Goal: Task Accomplishment & Management: Manage account settings

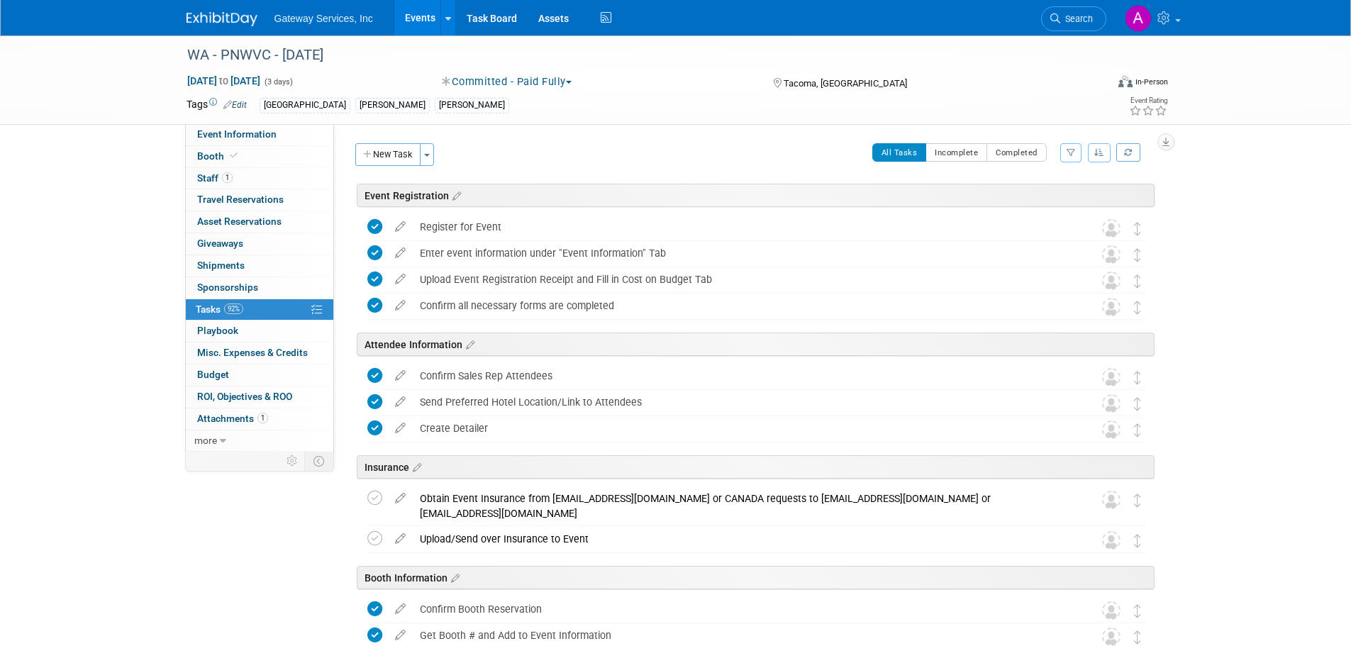
click at [233, 9] on link at bounding box center [231, 11] width 88 height 11
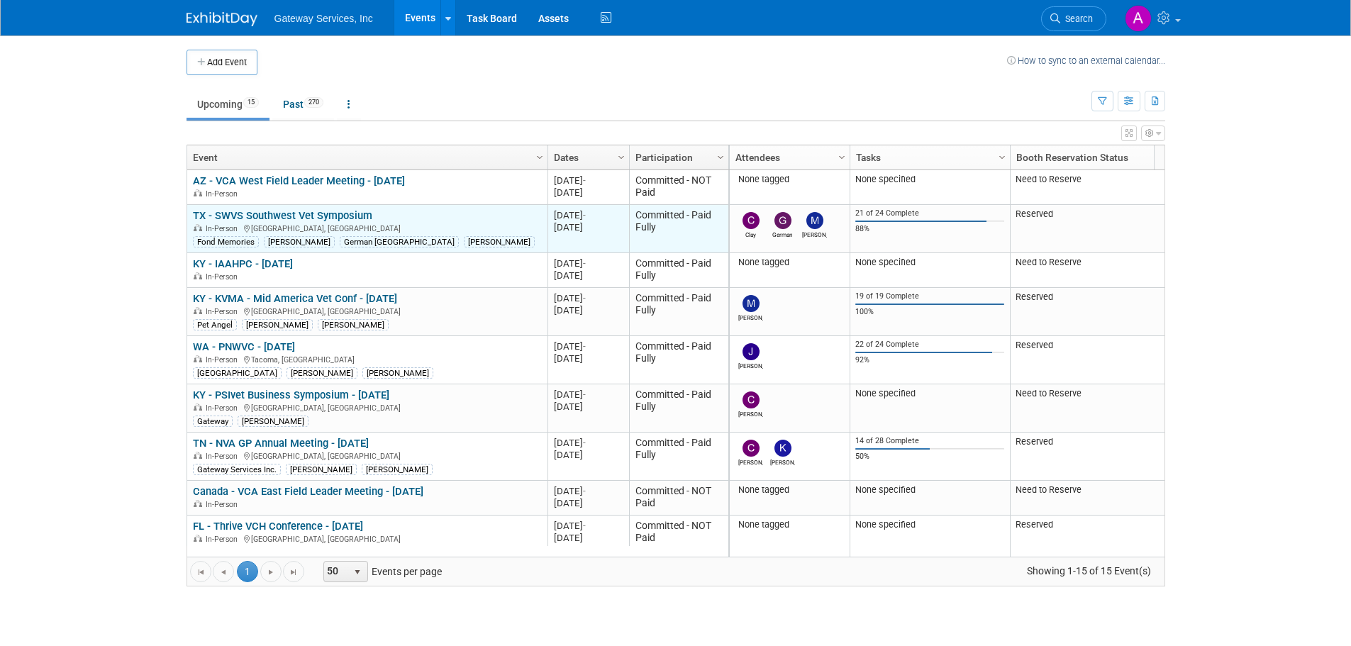
click at [301, 218] on link "TX - SWVS Southwest Vet Symposium" at bounding box center [282, 215] width 179 height 13
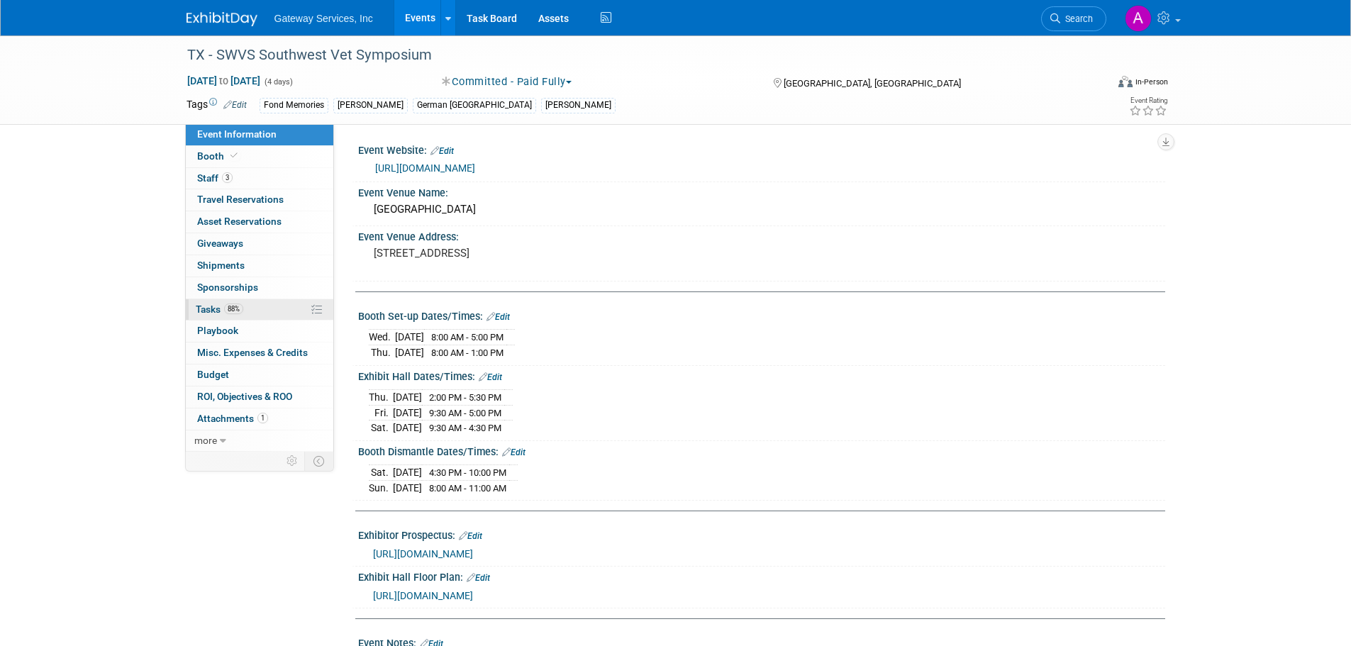
click at [270, 309] on link "88% Tasks 88%" at bounding box center [260, 309] width 148 height 21
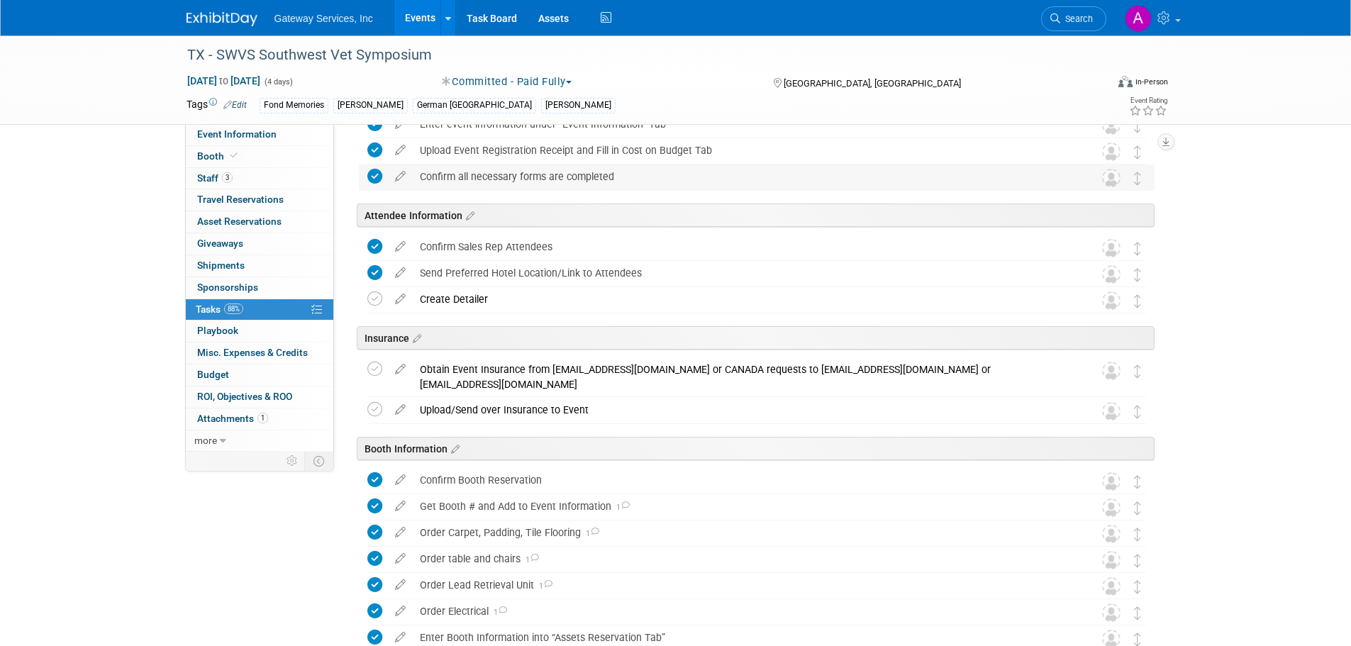
scroll to position [142, 0]
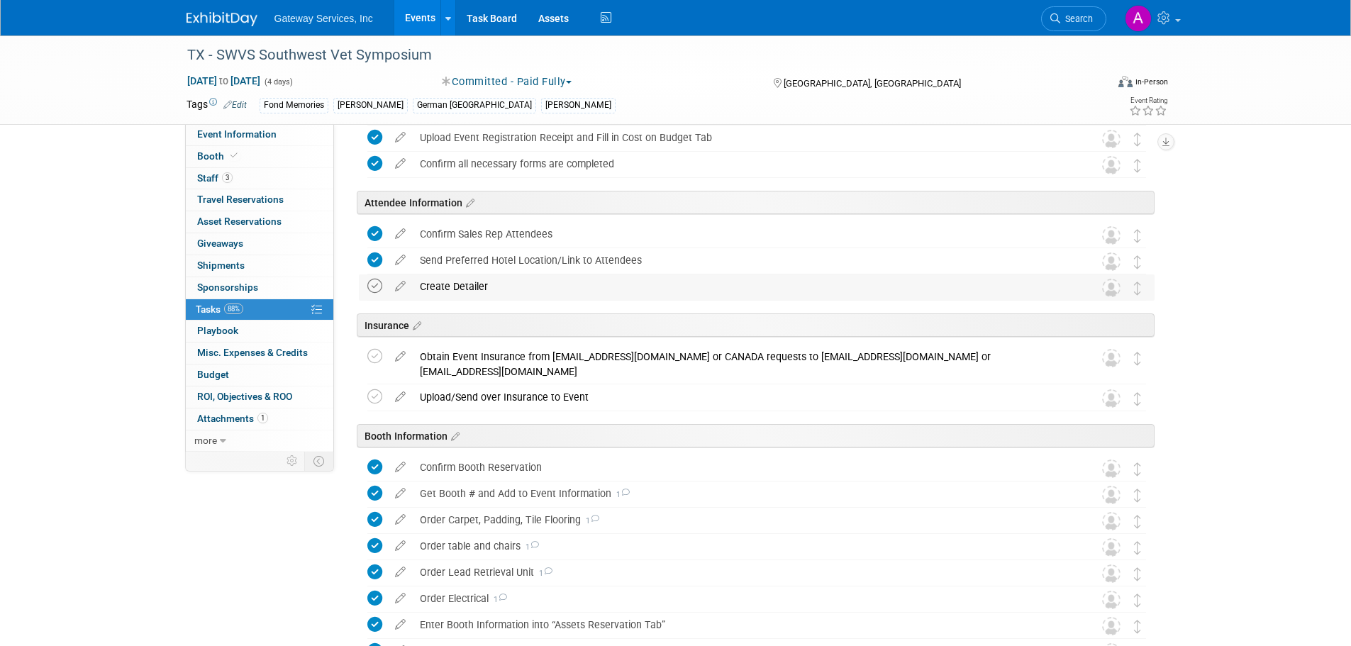
click at [372, 284] on icon at bounding box center [374, 286] width 15 height 15
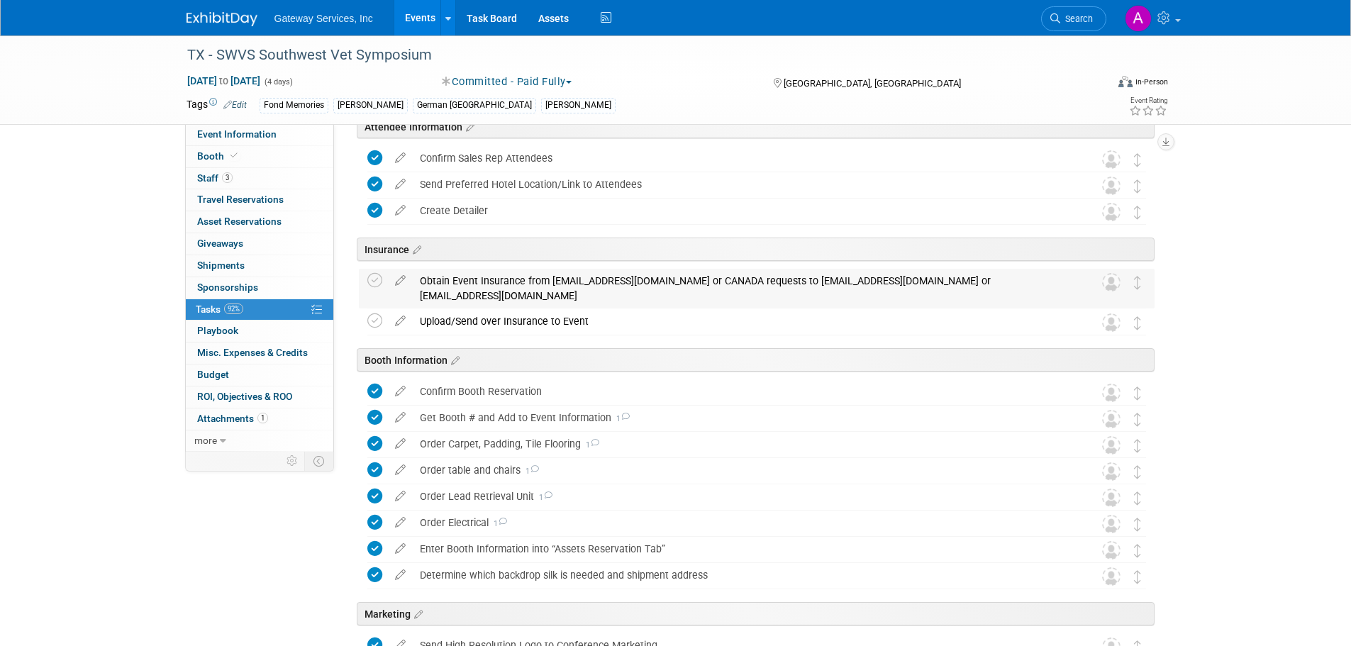
scroll to position [67, 0]
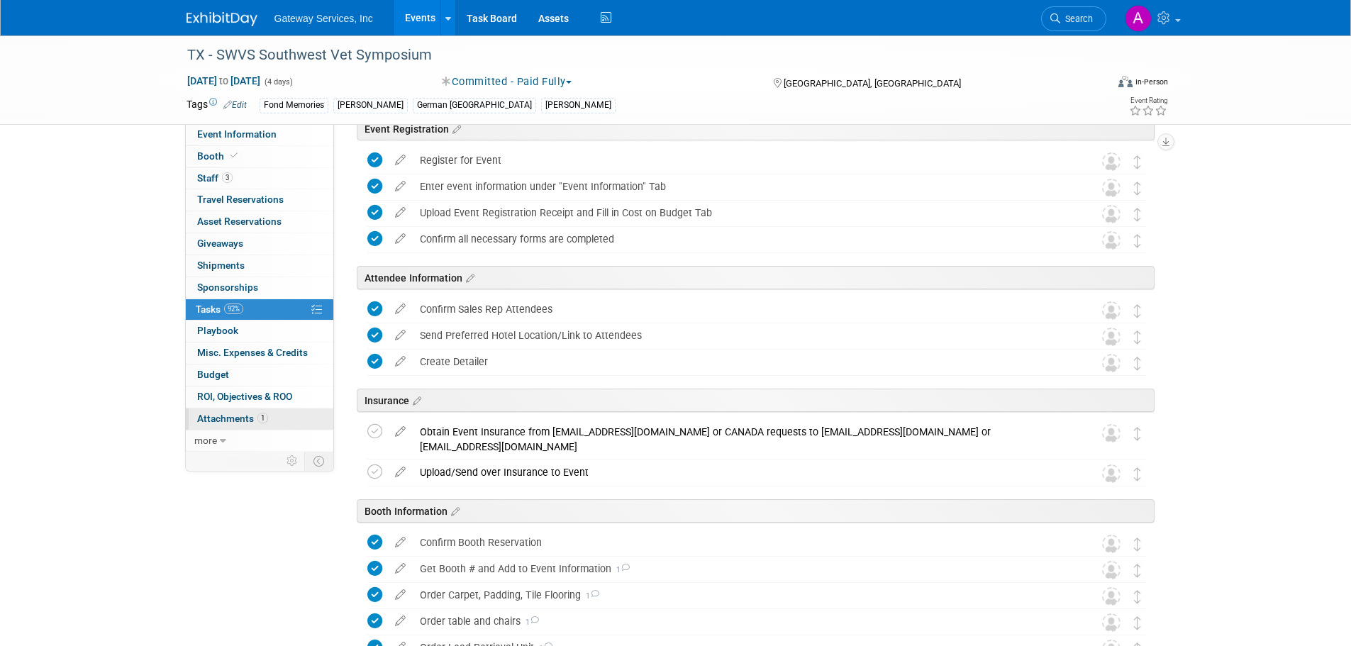
click at [254, 424] on link "1 Attachments 1" at bounding box center [260, 419] width 148 height 21
